Goal: Information Seeking & Learning: Learn about a topic

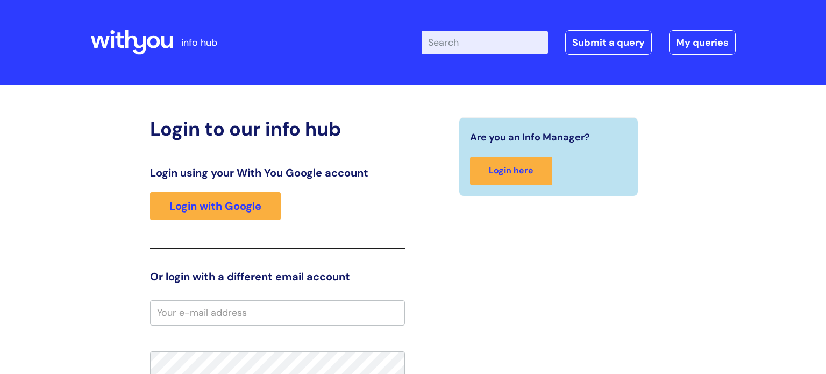
click at [254, 189] on div "Login using your With You Google account Login with Google" at bounding box center [277, 207] width 255 height 82
click at [252, 191] on div "Login using your With You Google account Login with Google" at bounding box center [277, 207] width 255 height 82
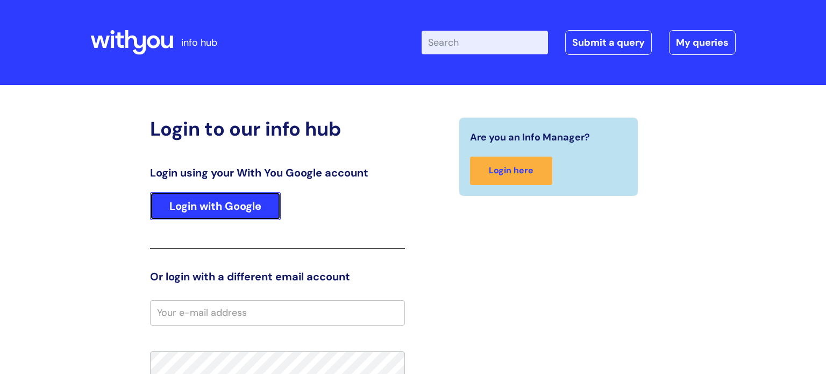
click at [251, 195] on link "Login with Google" at bounding box center [215, 206] width 131 height 28
click at [253, 212] on link "Login with Google" at bounding box center [215, 206] width 131 height 28
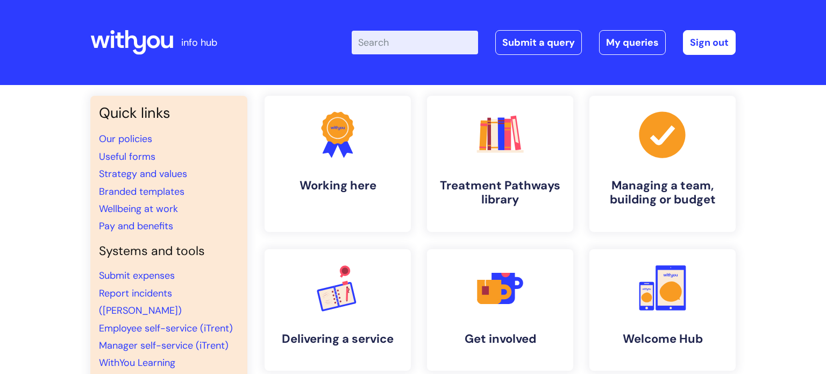
click at [412, 39] on input "Enter your search term here..." at bounding box center [415, 43] width 126 height 24
type input "sleep"
click button "Search" at bounding box center [0, 0] width 0 height 0
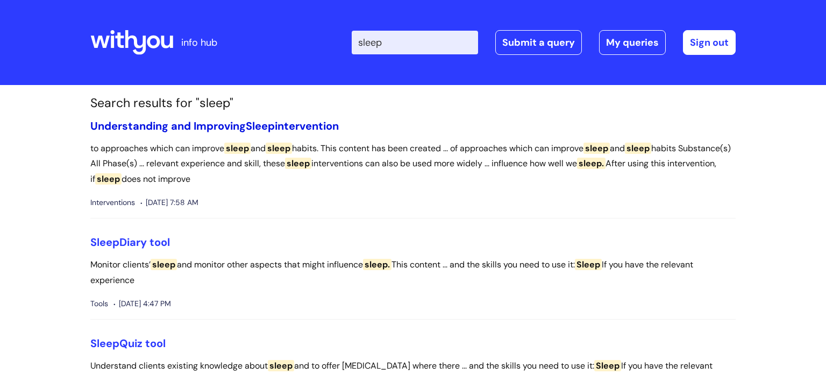
click at [297, 127] on link "Understanding and Improving Sleep intervention" at bounding box center [214, 126] width 249 height 14
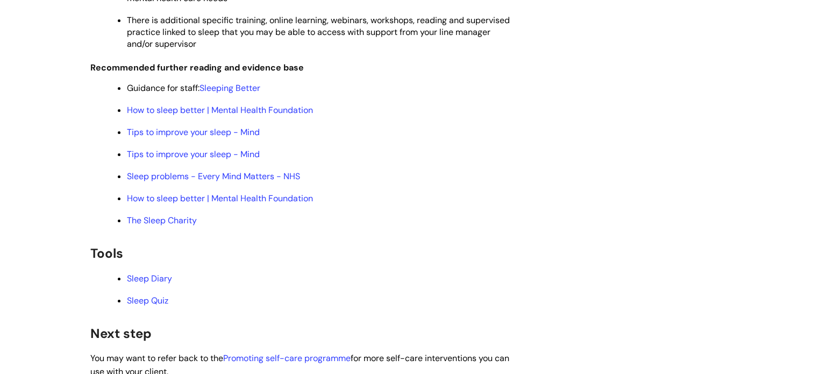
scroll to position [2313, 0]
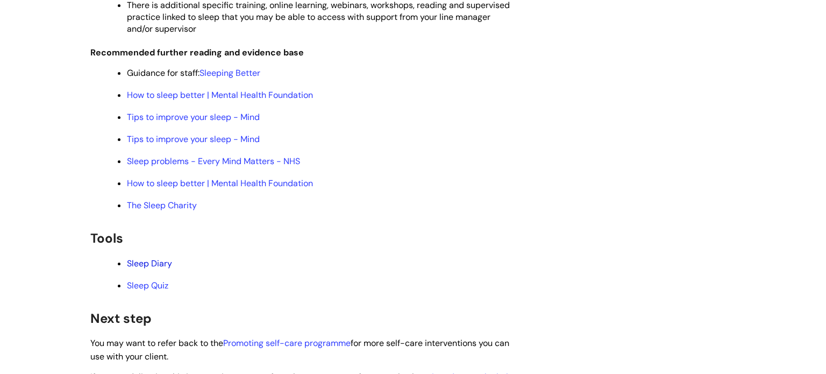
click at [152, 269] on link "Sleep Diary" at bounding box center [149, 263] width 45 height 11
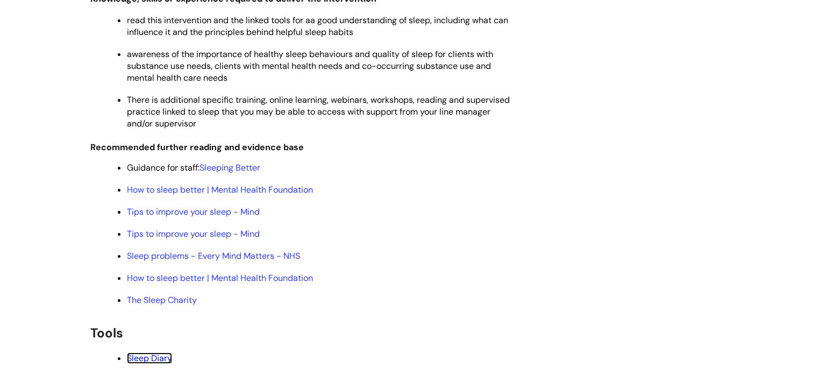
scroll to position [2236, 0]
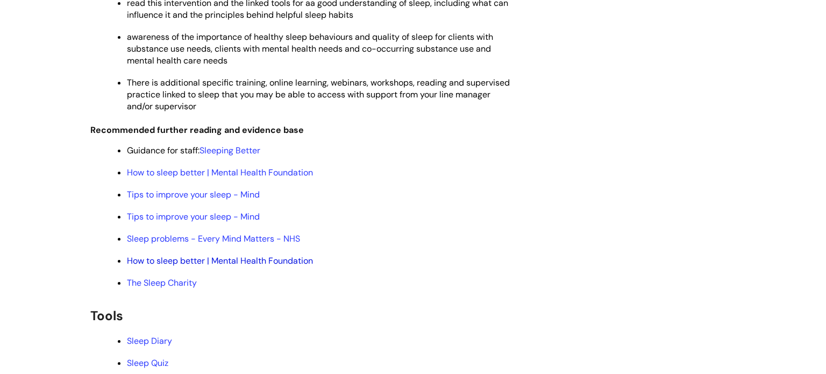
click at [196, 266] on link "How to sleep better | Mental Health Foundation" at bounding box center [220, 260] width 186 height 11
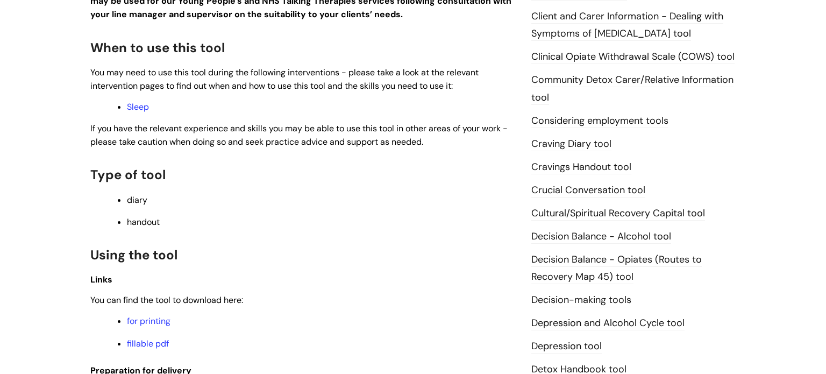
scroll to position [331, 0]
click at [138, 107] on link "Sleep" at bounding box center [138, 105] width 22 height 11
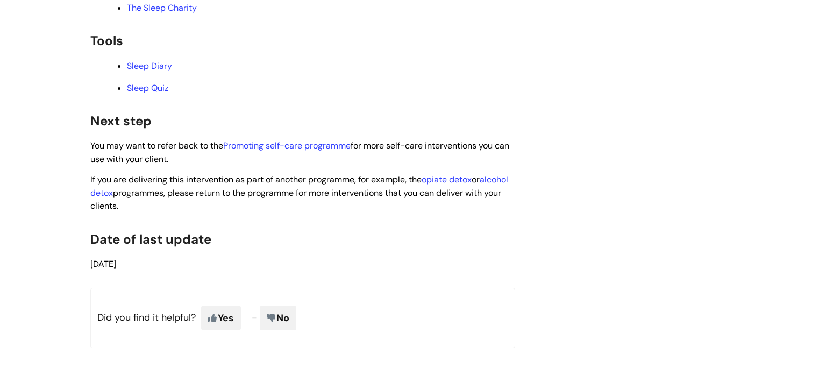
scroll to position [2484, 0]
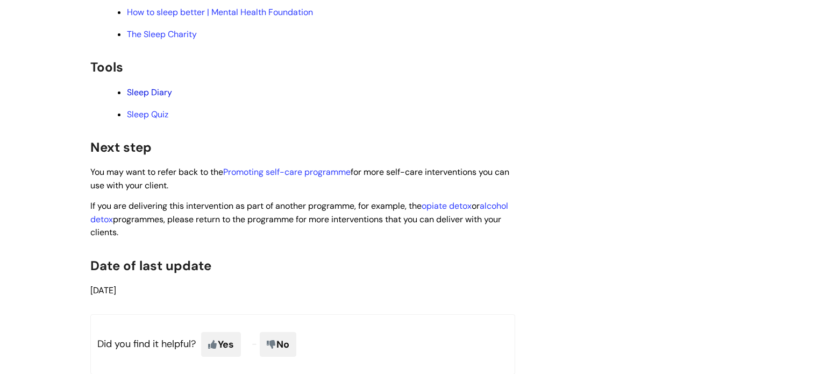
click at [146, 98] on link "Sleep Diary" at bounding box center [149, 92] width 45 height 11
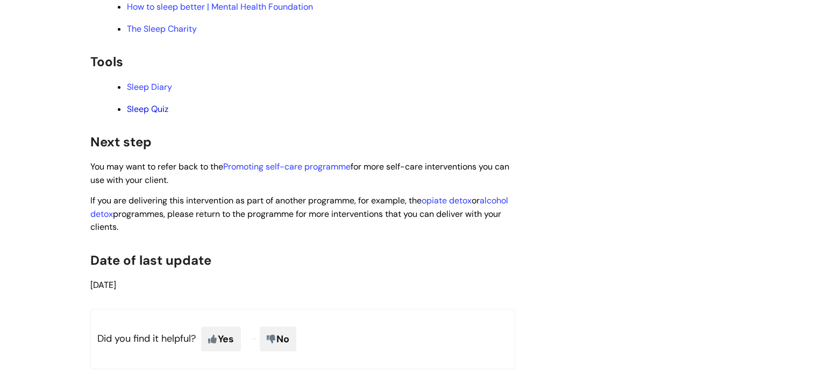
click at [152, 115] on link "Sleep Quiz" at bounding box center [147, 108] width 41 height 11
click at [282, 172] on link "Promoting self-care programme" at bounding box center [286, 166] width 127 height 11
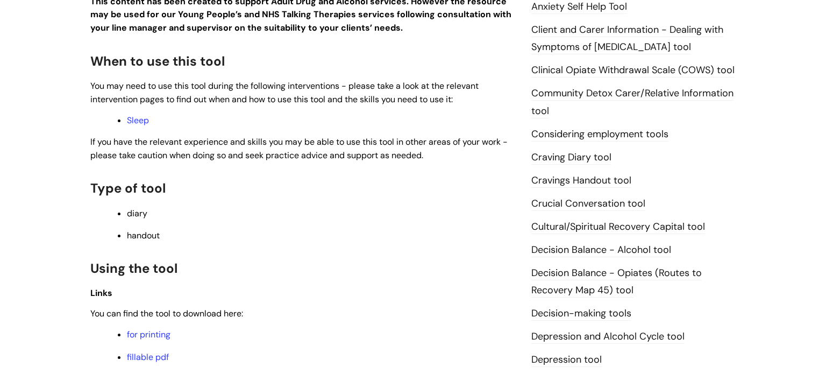
scroll to position [414, 0]
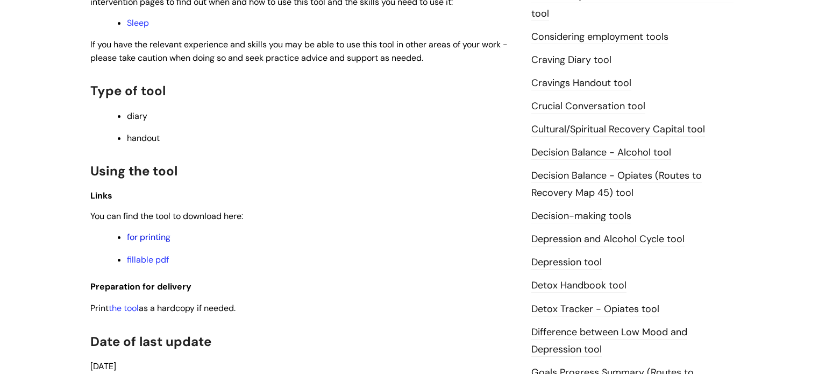
click at [163, 242] on link "for printing" at bounding box center [149, 236] width 44 height 11
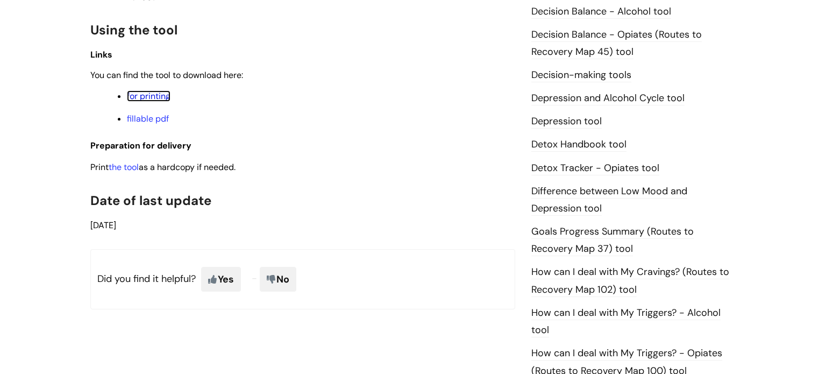
scroll to position [564, 0]
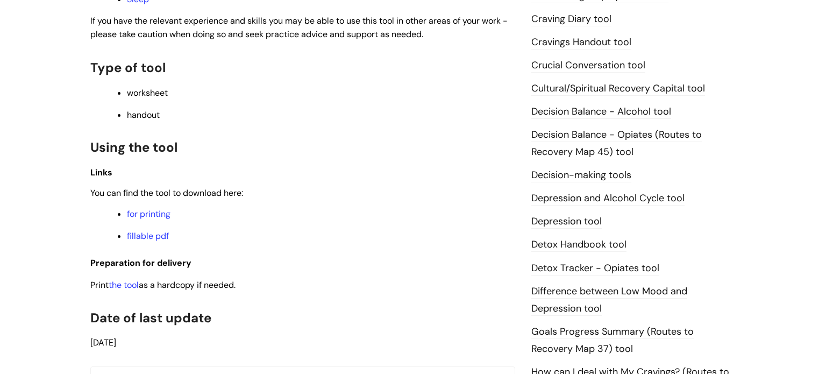
scroll to position [456, 0]
click at [152, 217] on link "for printing" at bounding box center [149, 212] width 44 height 11
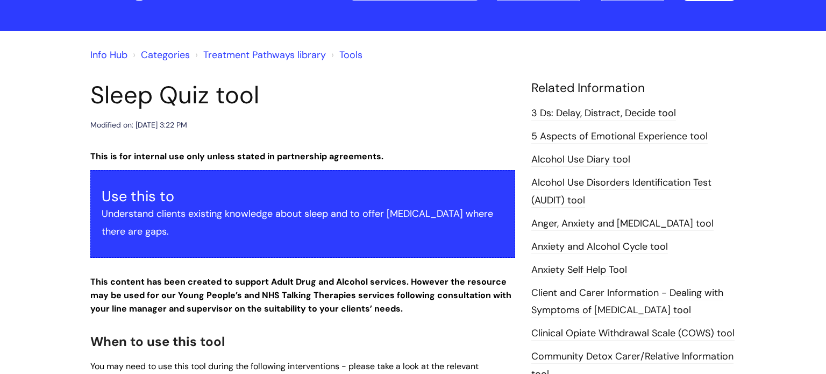
scroll to position [0, 0]
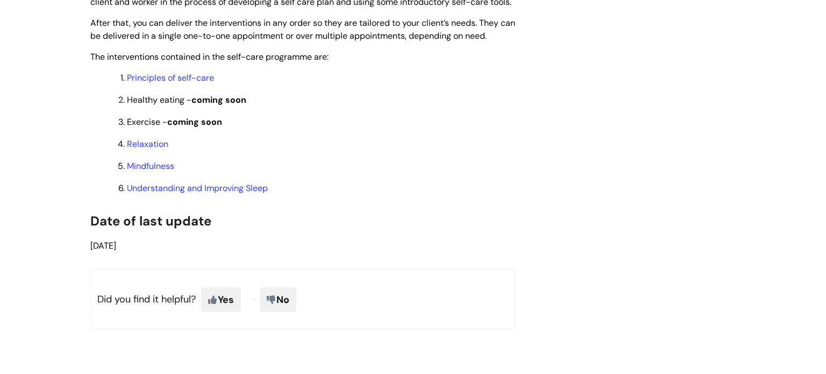
scroll to position [1052, 0]
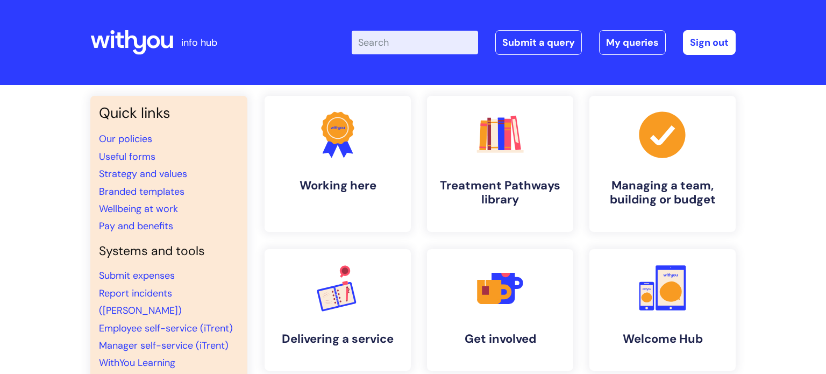
click at [416, 41] on input "Enter your search term here..." at bounding box center [415, 43] width 126 height 24
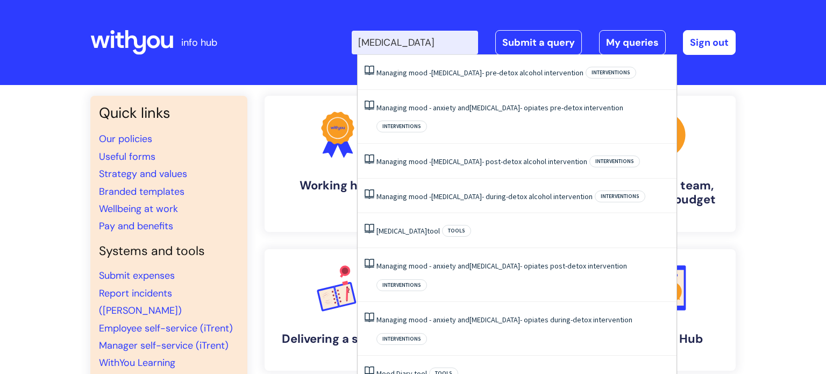
type input "[MEDICAL_DATA]"
click button "Search" at bounding box center [0, 0] width 0 height 0
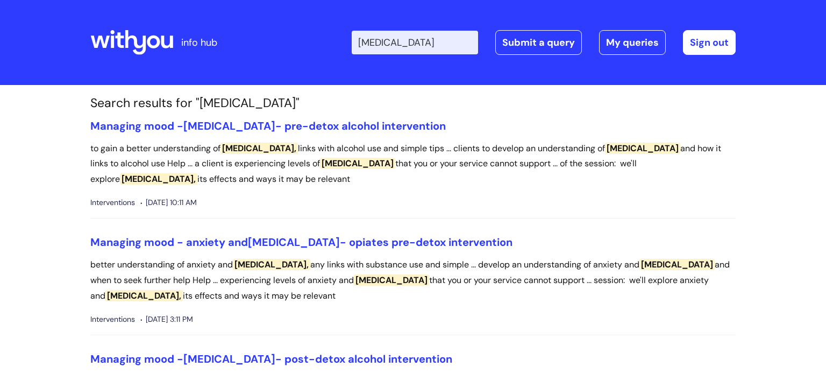
scroll to position [6, 0]
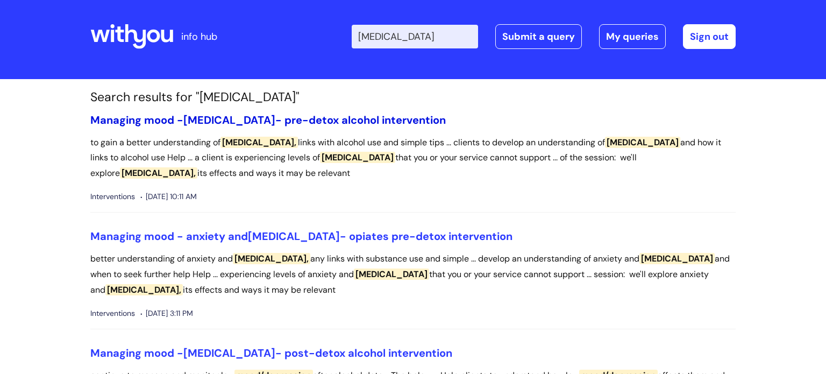
click at [343, 119] on link "Managing mood - depression - pre-detox alcohol intervention" at bounding box center [268, 120] width 356 height 14
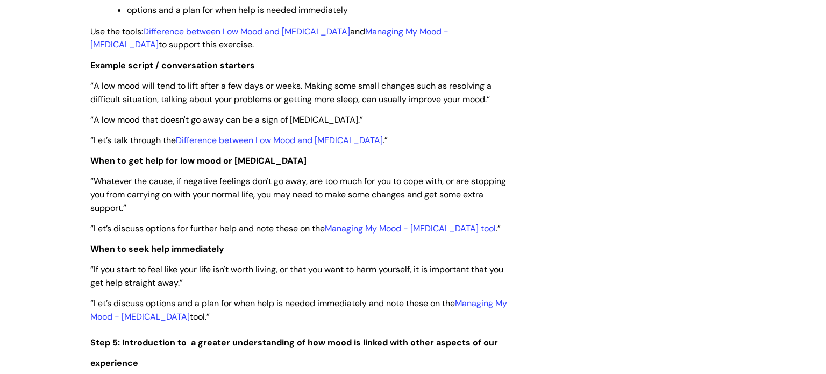
scroll to position [2366, 0]
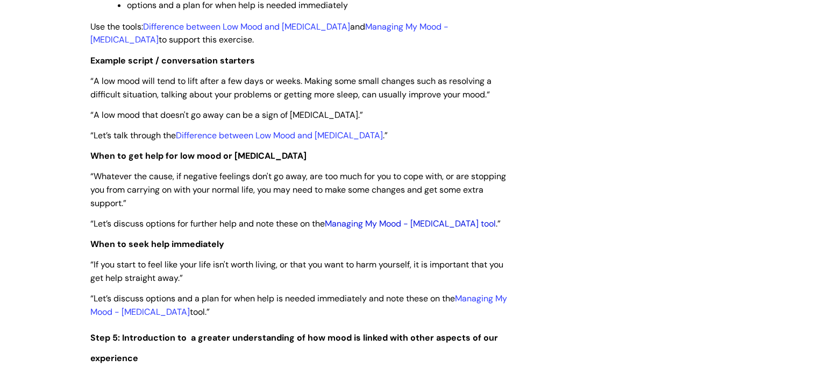
click at [380, 229] on link "Managing My Mood - [MEDICAL_DATA] tool" at bounding box center [410, 223] width 171 height 11
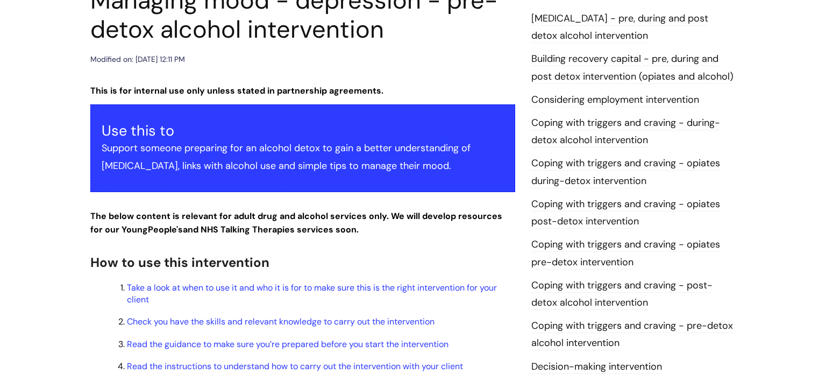
scroll to position [0, 0]
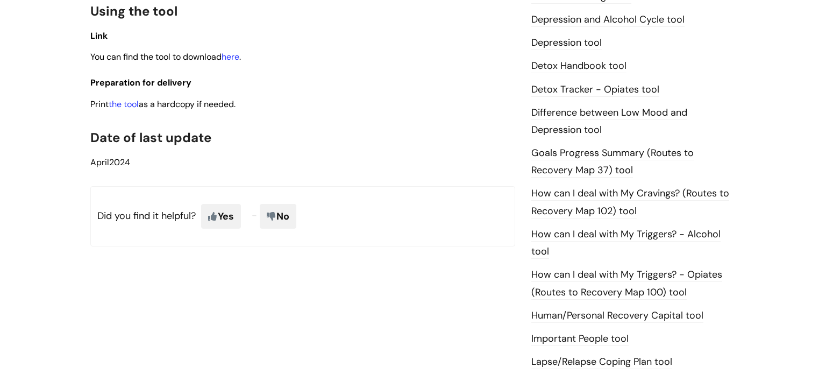
scroll to position [637, 0]
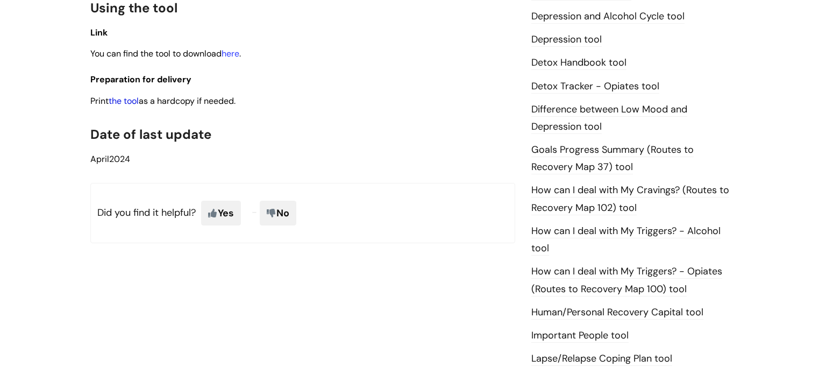
click at [133, 95] on link "the tool" at bounding box center [124, 100] width 30 height 11
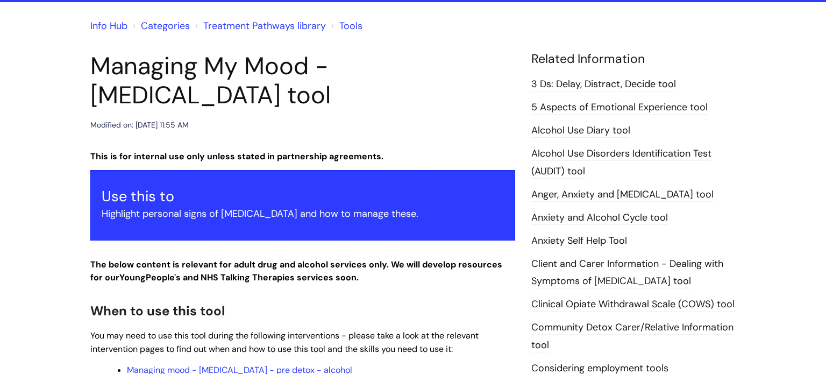
scroll to position [0, 0]
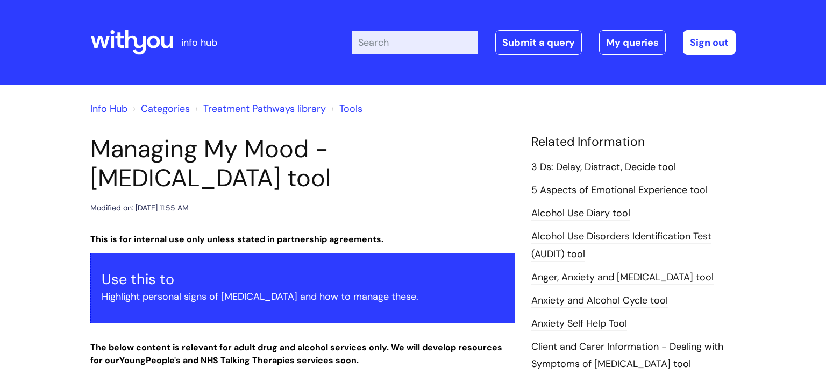
click at [432, 47] on input "Enter your search term here..." at bounding box center [415, 43] width 126 height 24
type input "anxeity"
click button "Search" at bounding box center [0, 0] width 0 height 0
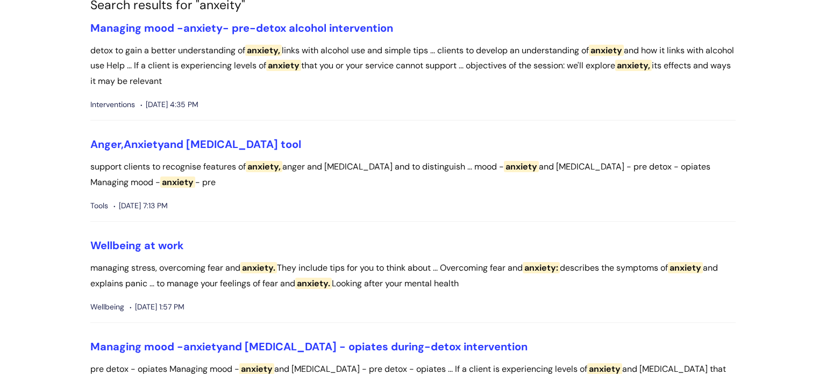
scroll to position [98, 0]
click at [149, 246] on link "Wellbeing at work" at bounding box center [137, 245] width 94 height 14
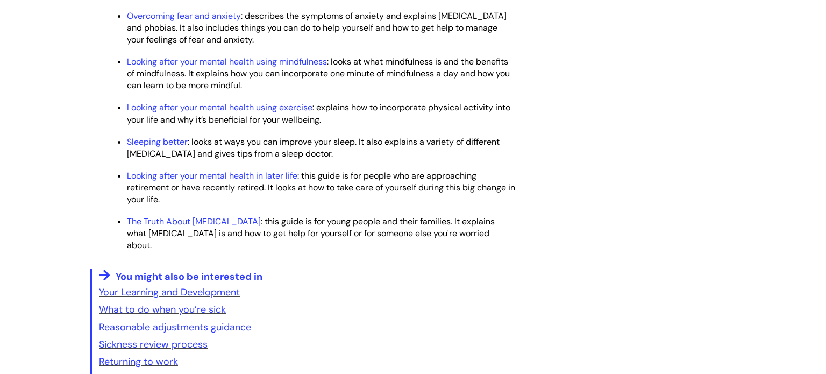
scroll to position [1634, 0]
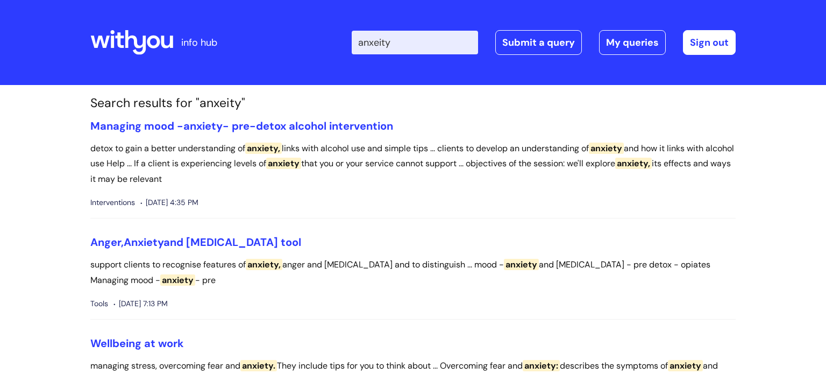
scroll to position [99, 0]
